Goal: Information Seeking & Learning: Learn about a topic

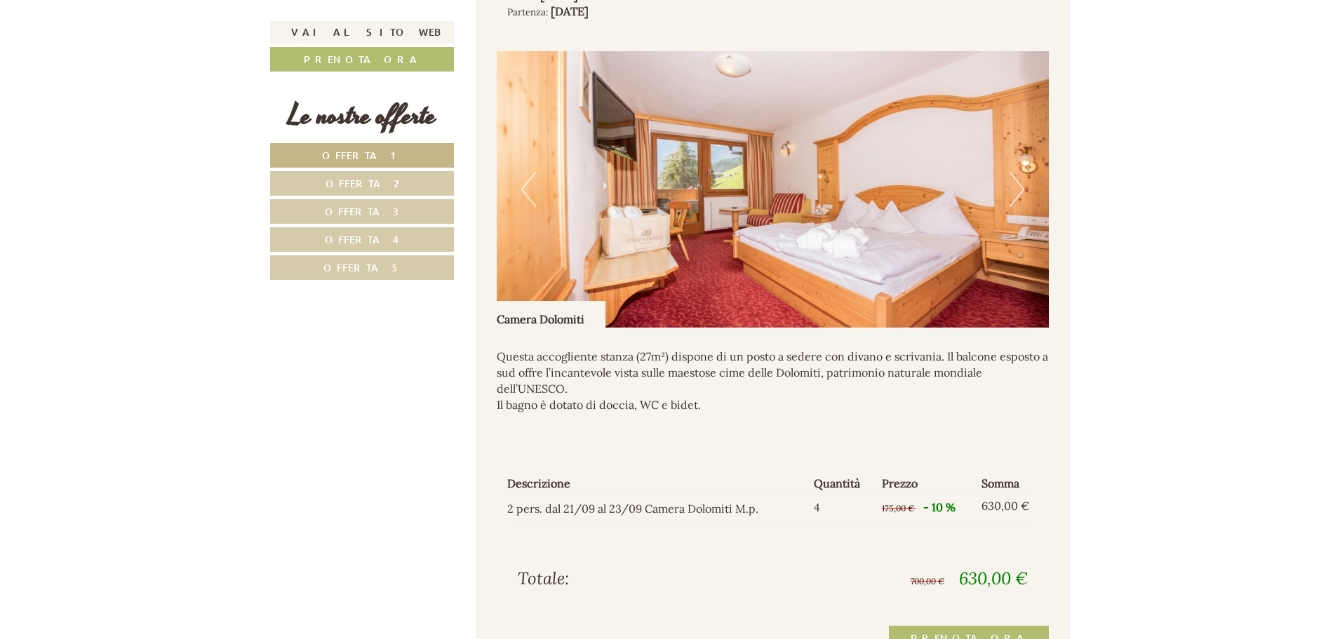
scroll to position [1124, 0]
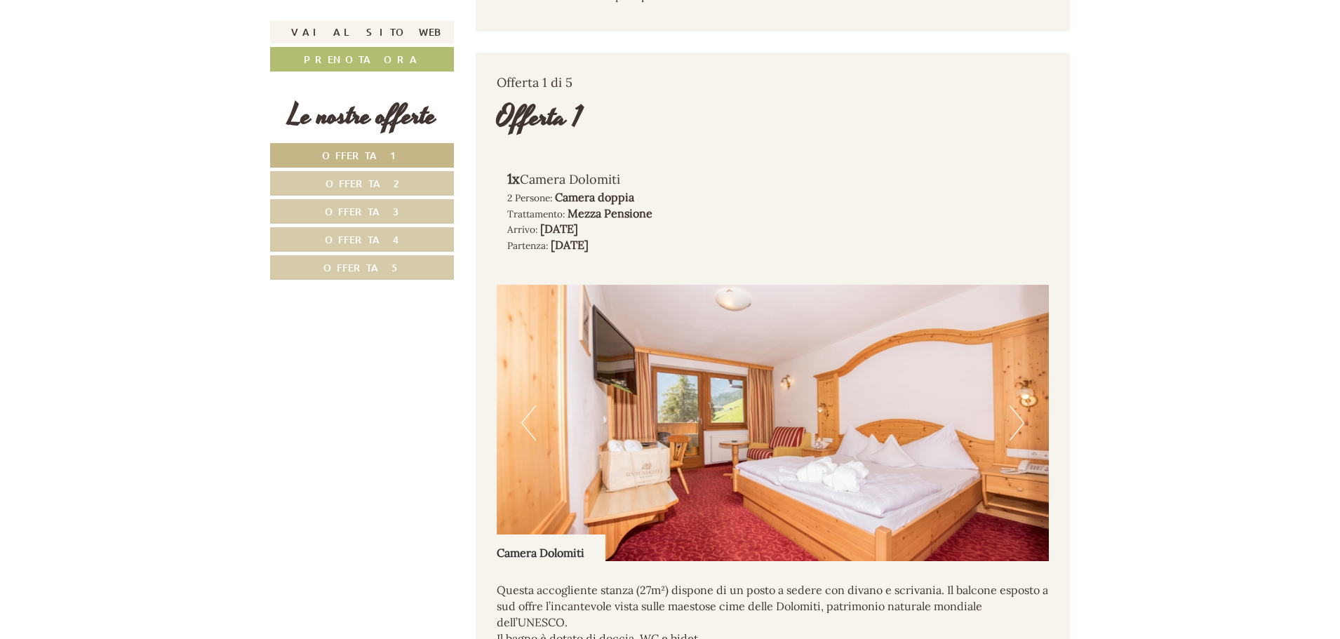
click at [393, 155] on link "Offerta 1" at bounding box center [362, 155] width 184 height 25
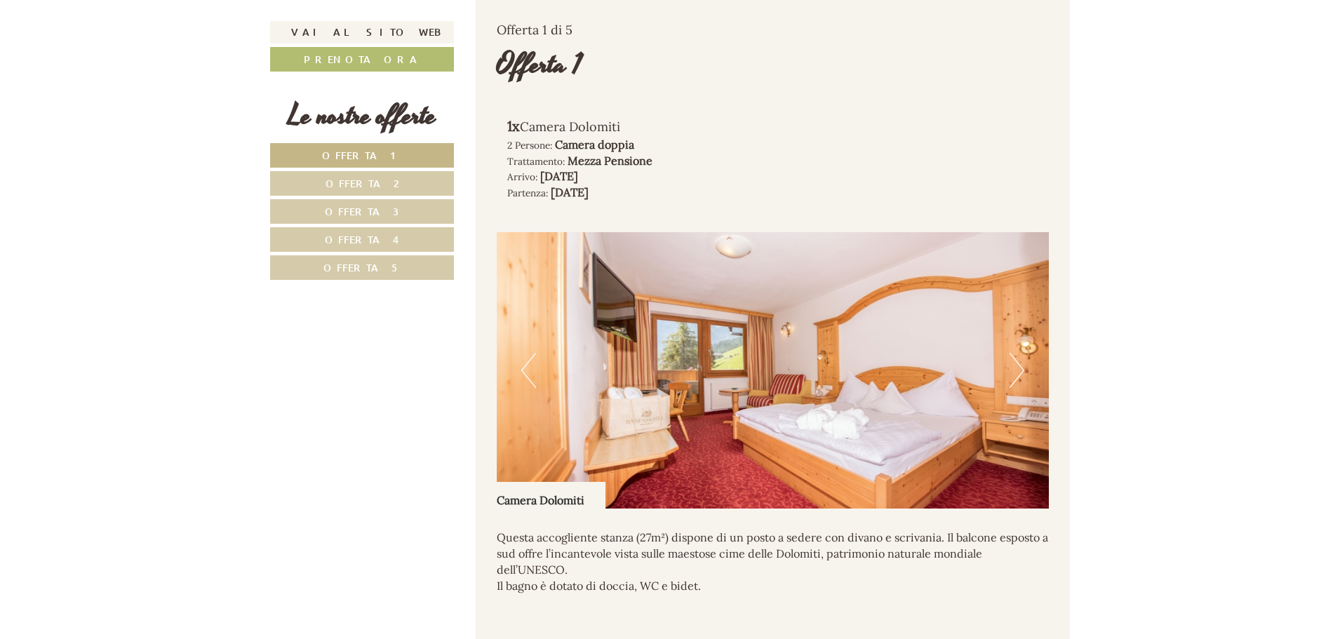
click at [387, 183] on span "Offerta 2" at bounding box center [362, 183] width 74 height 13
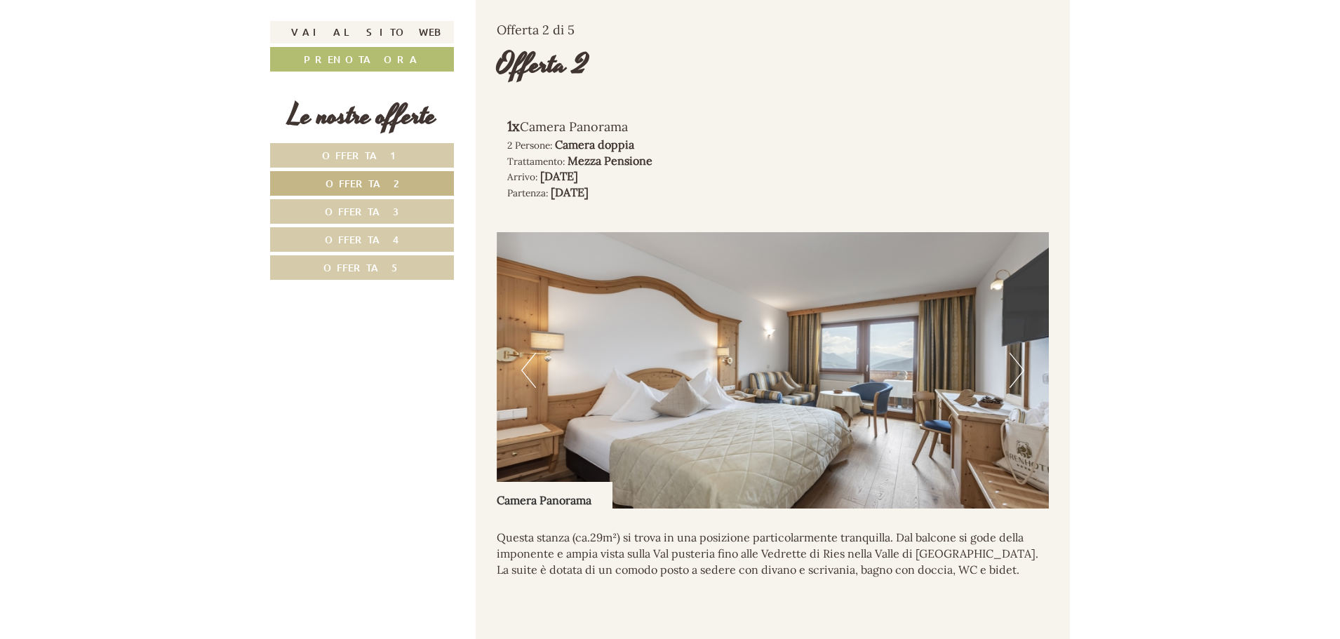
click at [387, 219] on link "Offerta 3" at bounding box center [362, 211] width 184 height 25
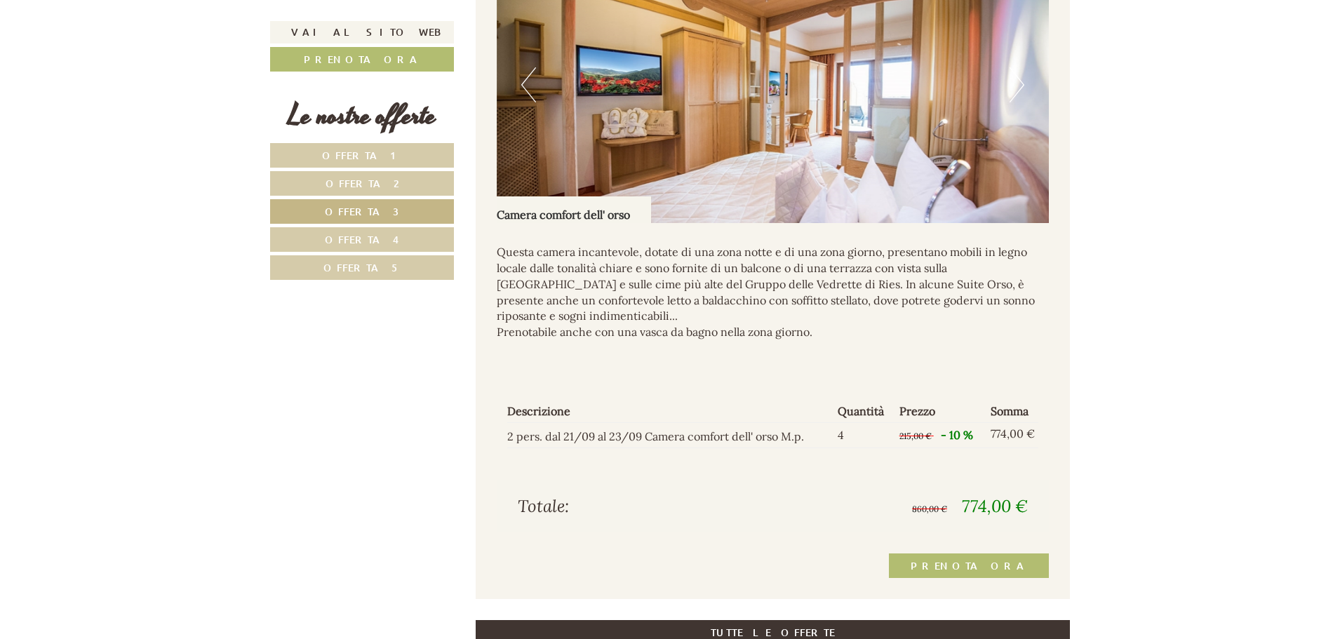
scroll to position [1668, 0]
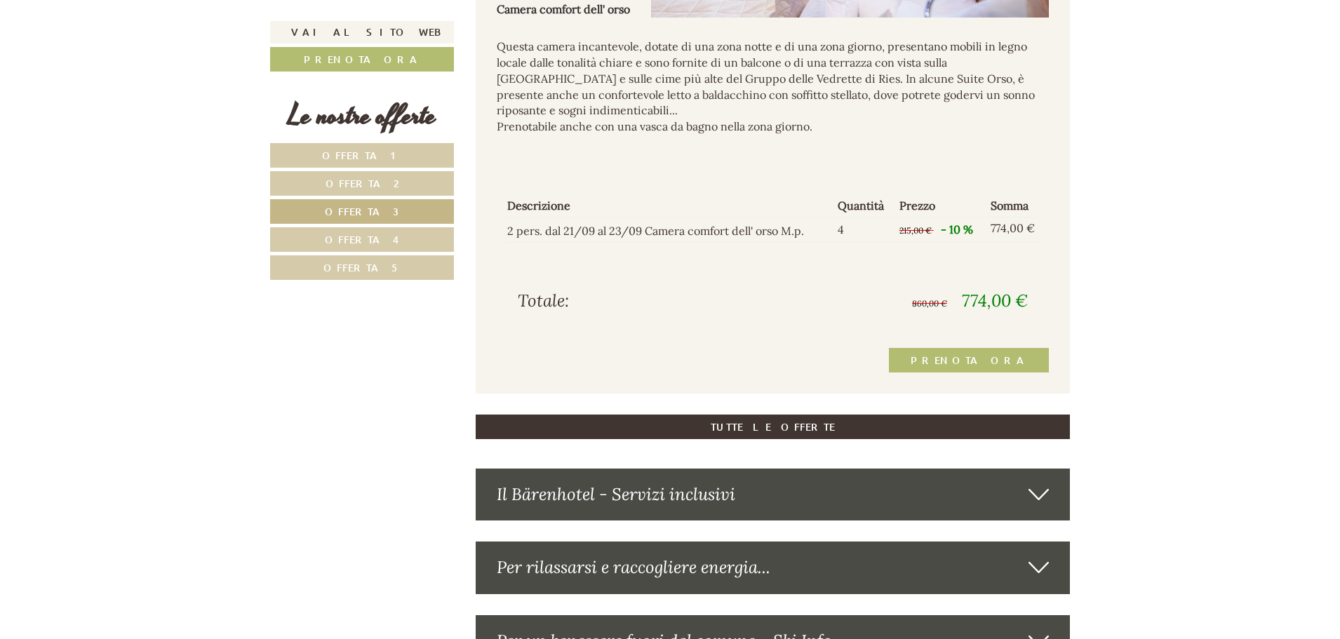
click at [388, 245] on link "Offerta 4" at bounding box center [362, 239] width 184 height 25
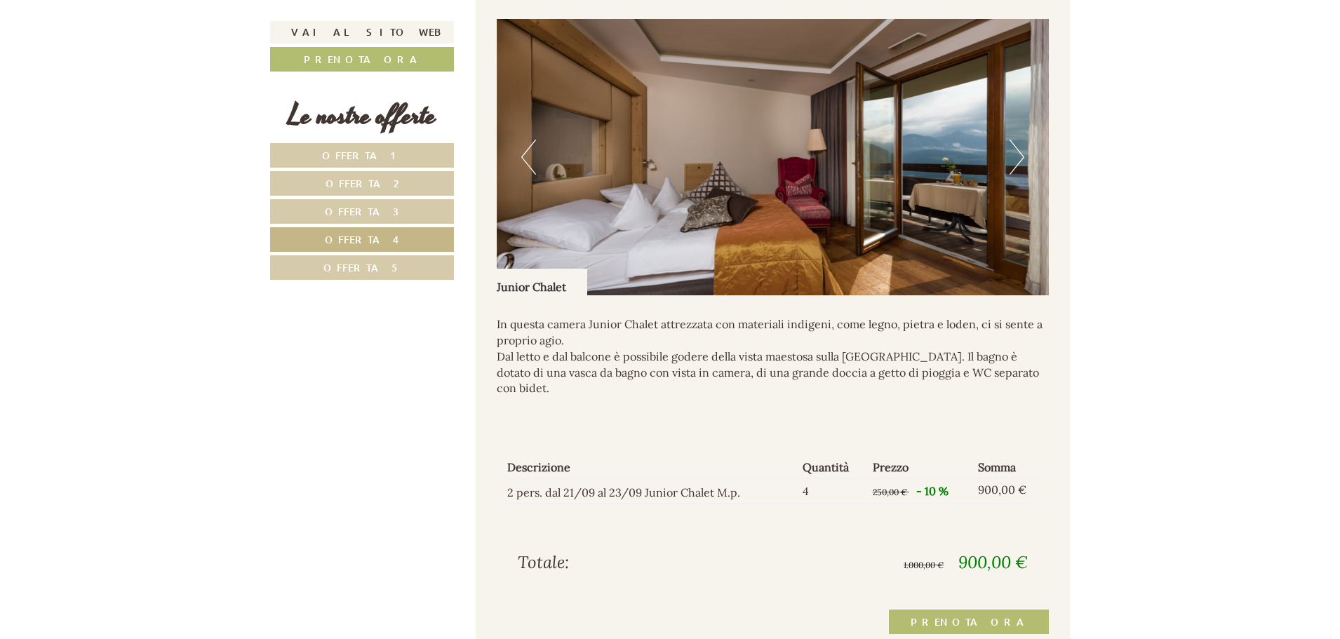
scroll to position [1738, 0]
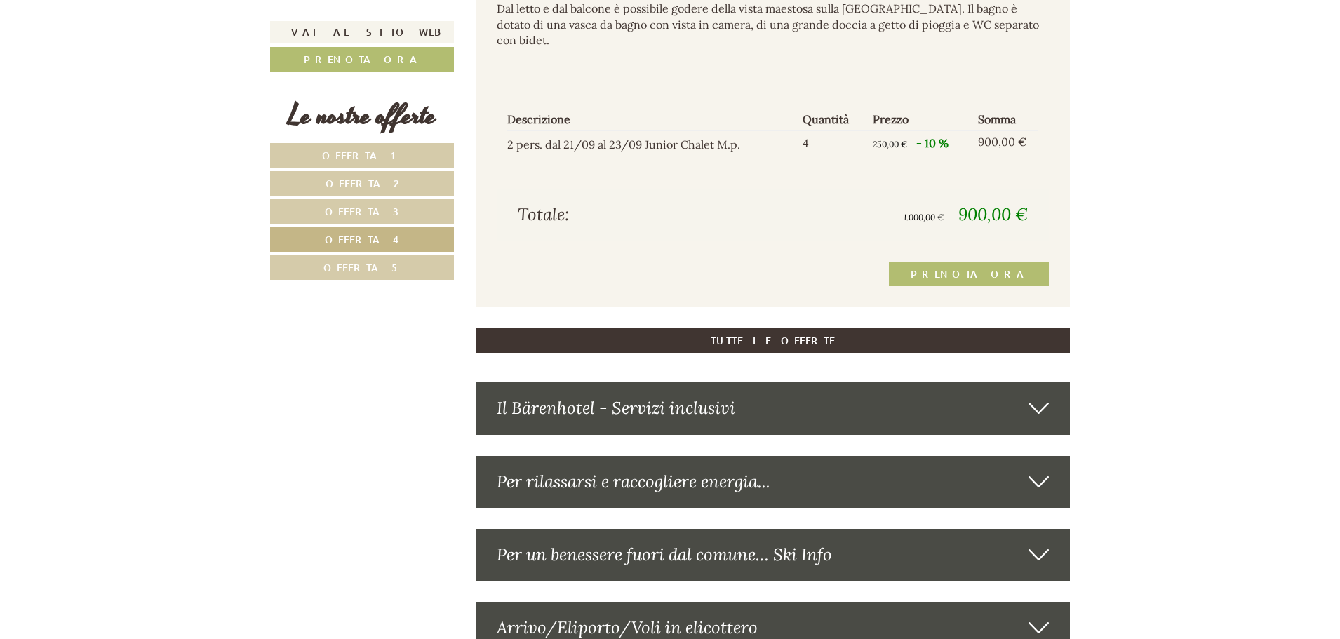
click at [377, 267] on span "Offerta 5" at bounding box center [361, 267] width 77 height 13
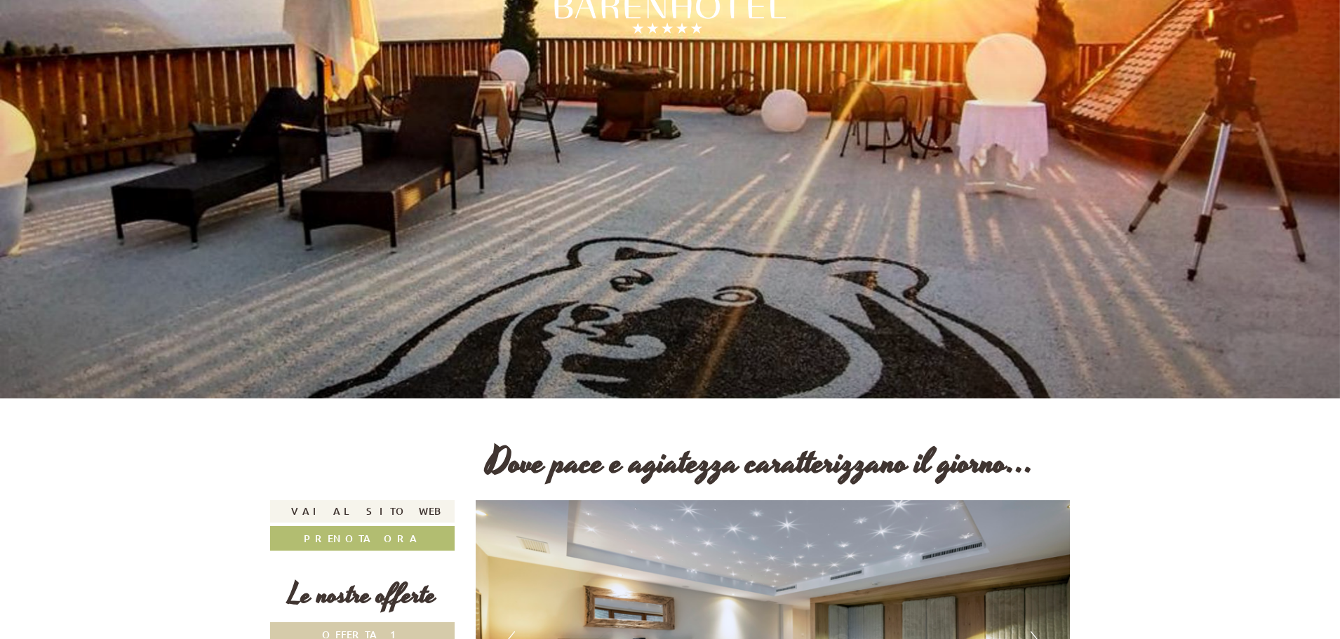
scroll to position [0, 0]
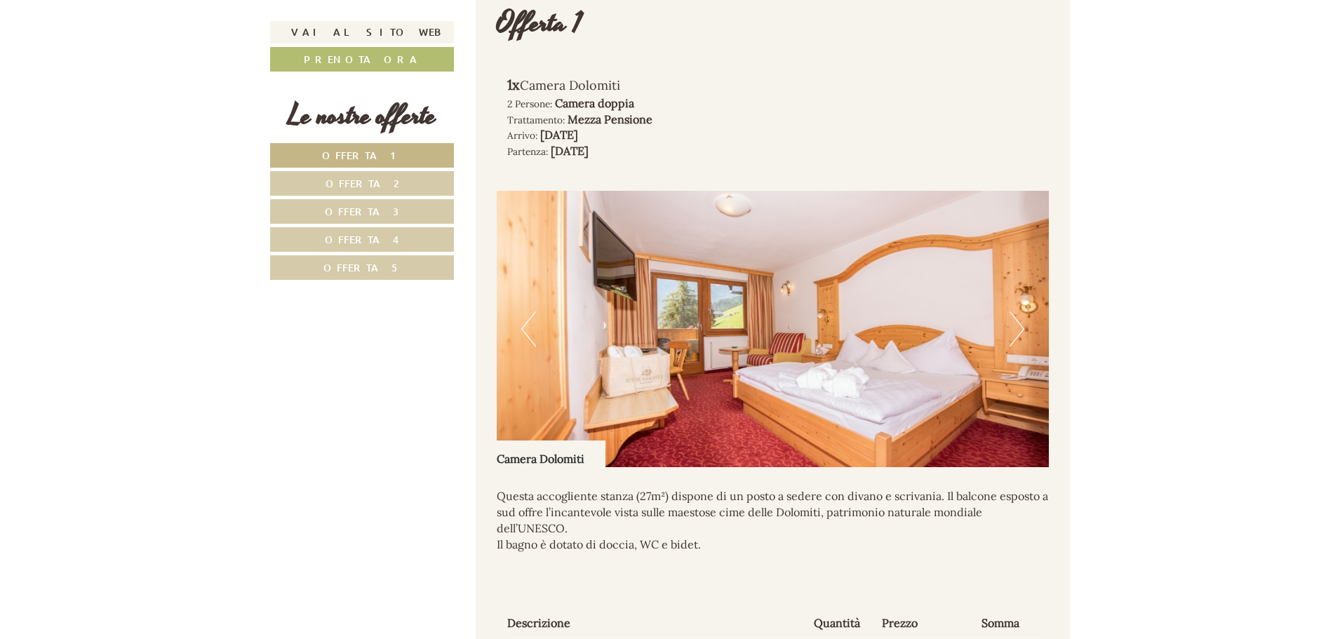
scroll to position [1473, 0]
